Goal: Task Accomplishment & Management: Manage account settings

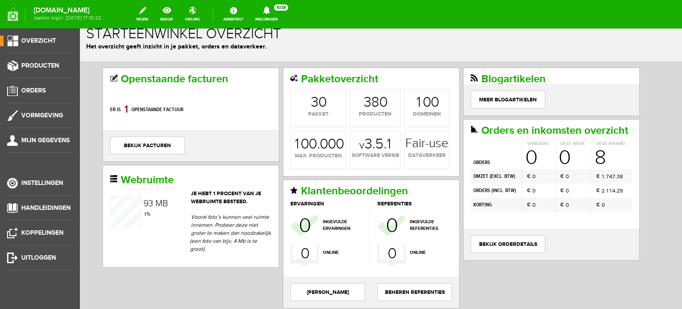
scroll to position [11, 0]
click at [48, 62] on span "Producten" at bounding box center [40, 66] width 38 height 8
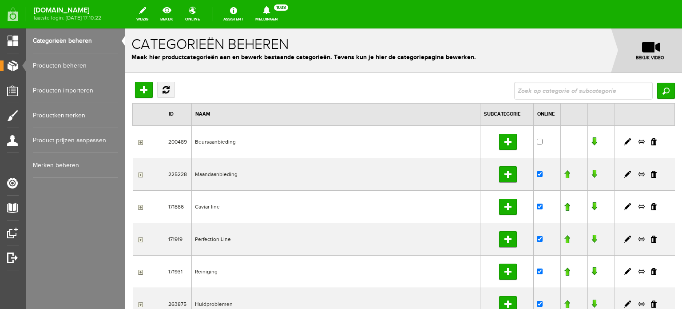
click at [73, 65] on link "Producten beheren" at bounding box center [75, 65] width 85 height 25
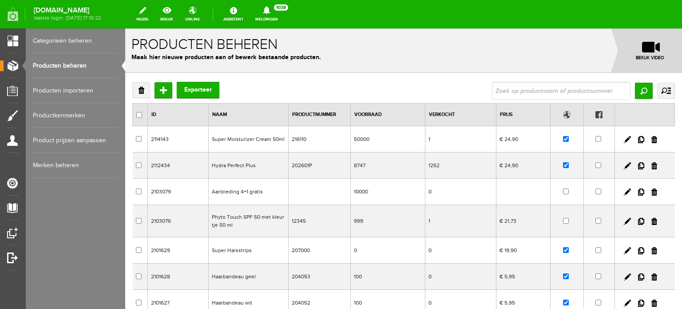
click at [492, 89] on input "text" at bounding box center [561, 91] width 139 height 18
type input "time management"
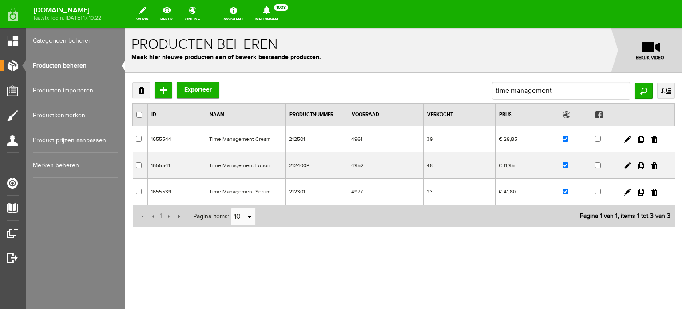
click at [232, 163] on td "Time Management Lotion" at bounding box center [246, 165] width 80 height 26
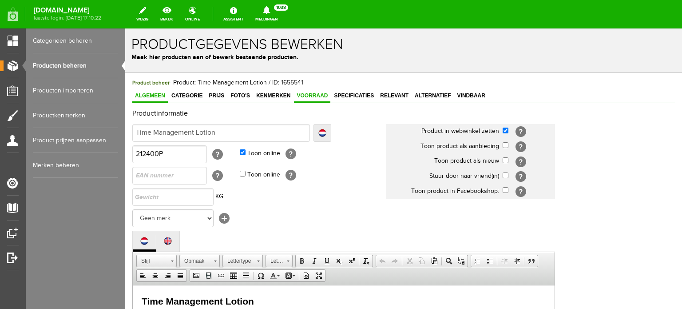
click at [315, 93] on span "Voorraad" at bounding box center [312, 95] width 36 height 6
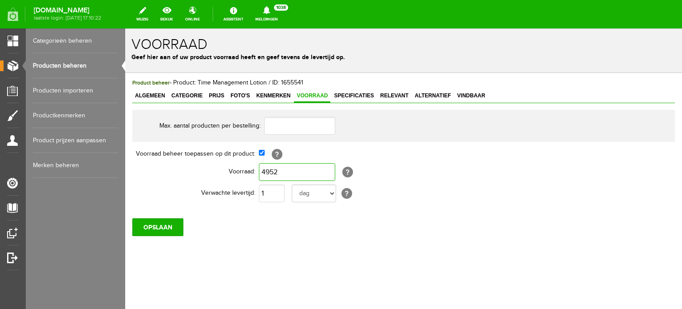
click at [279, 174] on input "4952" at bounding box center [297, 172] width 76 height 18
type input "0"
click at [330, 193] on select "dag dagen week weken maand maanden jaar jaren werkdagen" at bounding box center [314, 193] width 44 height 18
select select "month"
click at [292, 184] on select "dag dagen week weken maand maanden jaar jaren werkdagen" at bounding box center [314, 193] width 44 height 18
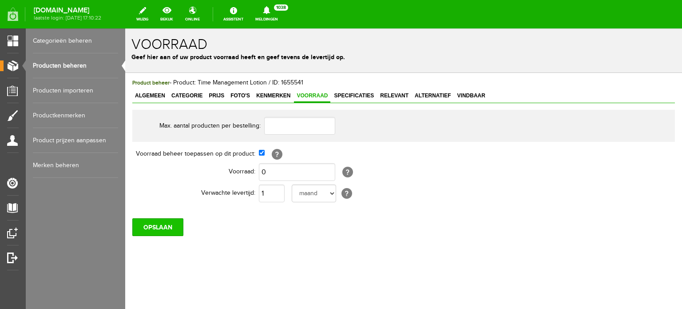
click at [163, 221] on input "OPSLAAN" at bounding box center [157, 227] width 51 height 18
click at [76, 65] on link "Producten beheren" at bounding box center [75, 65] width 85 height 25
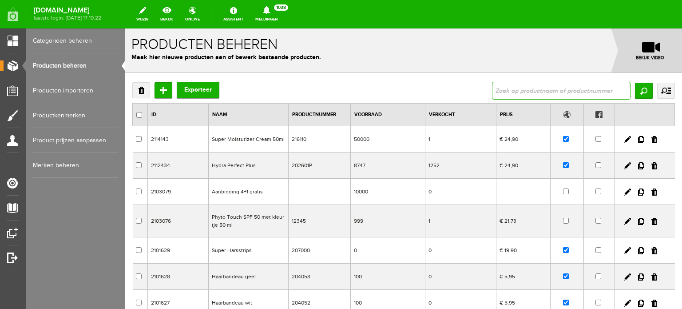
click at [494, 91] on input "text" at bounding box center [561, 91] width 139 height 18
type input "time management"
